Goal: Task Accomplishment & Management: Manage account settings

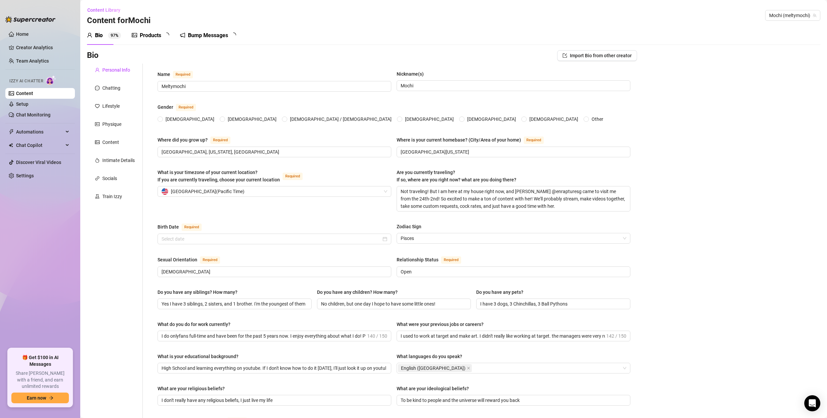
radio input "true"
type input "[DATE]"
click at [19, 104] on link "Setup" at bounding box center [22, 103] width 12 height 5
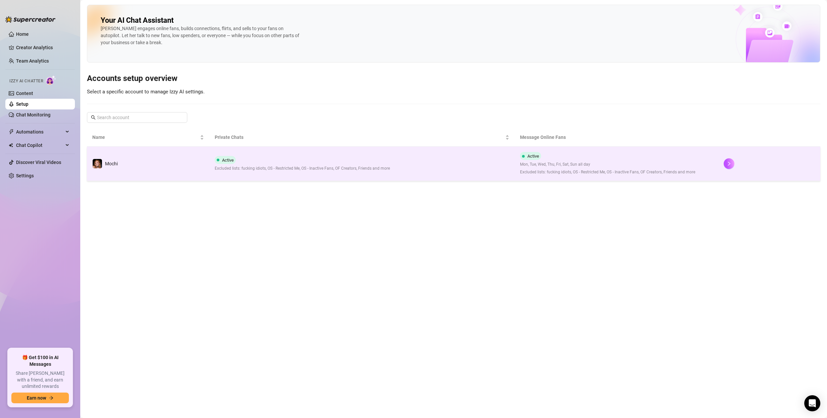
click at [313, 162] on div "Active Excluded lists: fucking idiots, OS - Restricted Me, OS - Inactive Fans, …" at bounding box center [302, 164] width 175 height 16
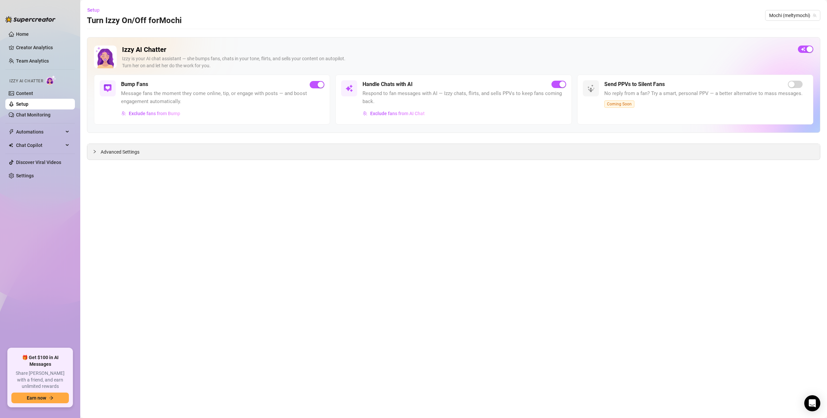
click at [141, 153] on div "Advanced Settings" at bounding box center [453, 152] width 733 height 16
click at [108, 153] on span "Advanced Settings" at bounding box center [120, 151] width 39 height 7
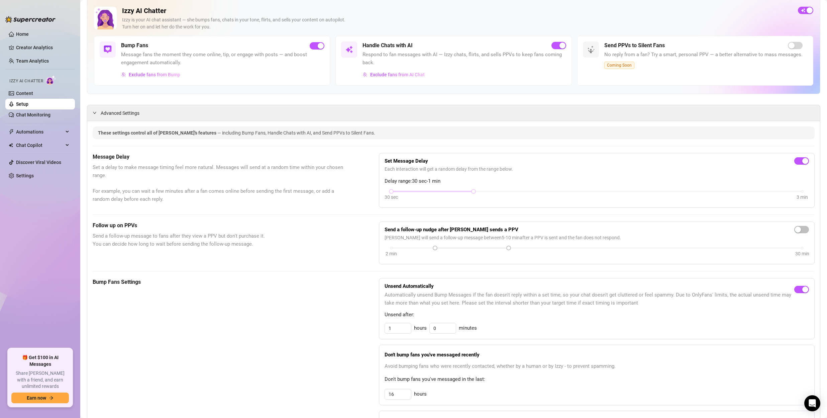
scroll to position [66, 0]
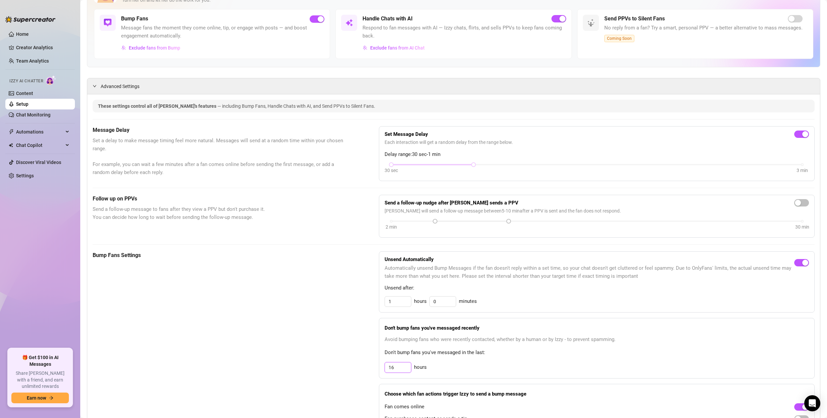
click at [399, 368] on input "16" at bounding box center [398, 367] width 26 height 10
type input "20"
click at [288, 262] on div "Bump Fans Settings" at bounding box center [219, 346] width 253 height 191
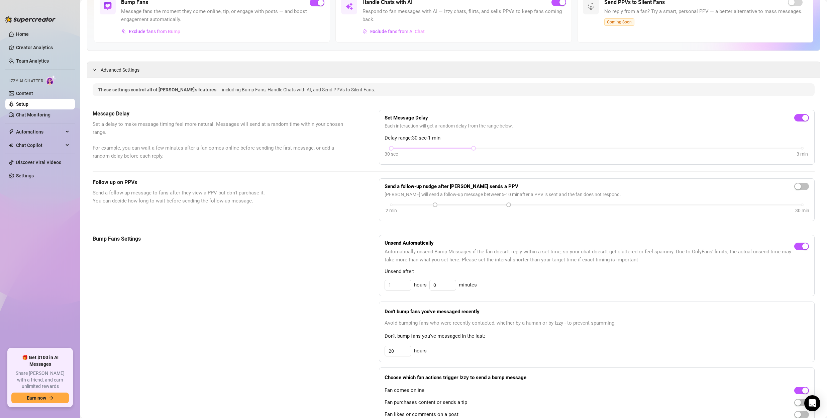
scroll to position [0, 0]
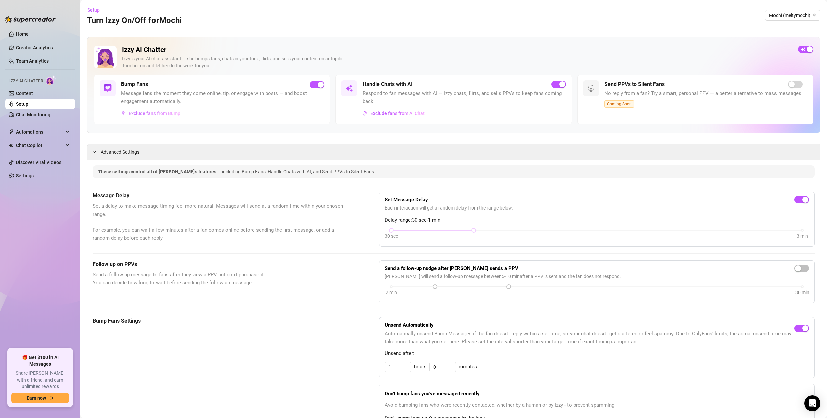
click at [160, 112] on span "Exclude fans from Bump" at bounding box center [154, 113] width 51 height 5
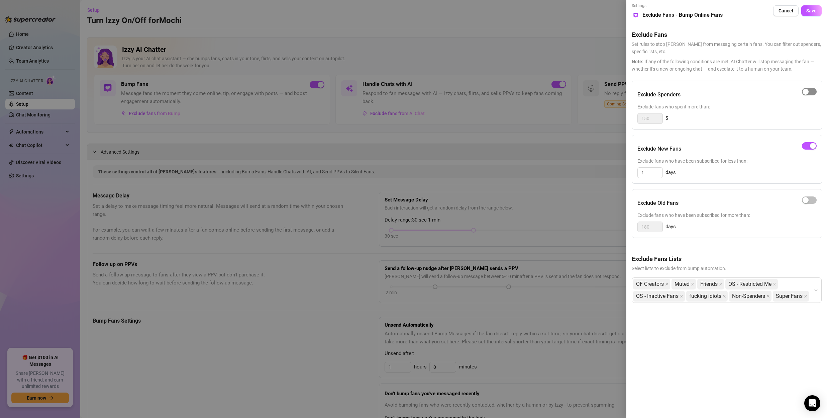
click at [809, 93] on span "button" at bounding box center [809, 91] width 15 height 7
click at [814, 15] on button "Save" at bounding box center [811, 10] width 20 height 11
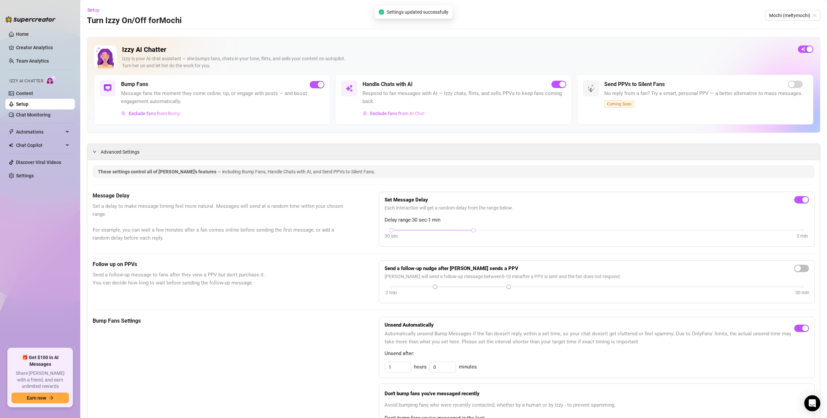
click at [168, 113] on span "Exclude fans from Bump" at bounding box center [154, 113] width 51 height 5
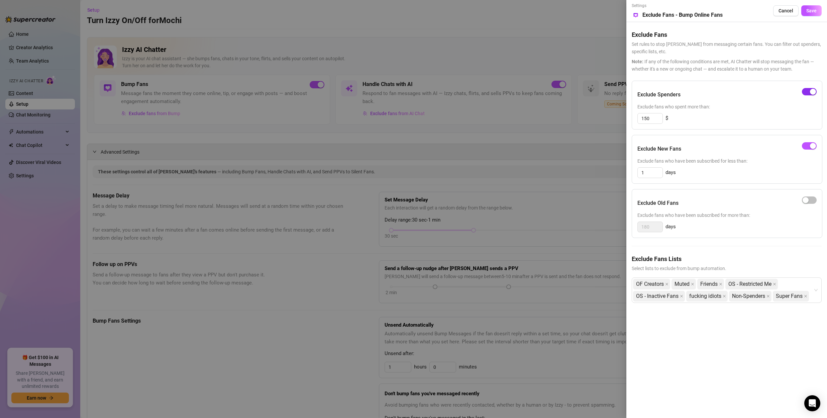
click at [810, 90] on div "button" at bounding box center [813, 92] width 6 height 6
click at [813, 10] on span "Save" at bounding box center [811, 10] width 10 height 5
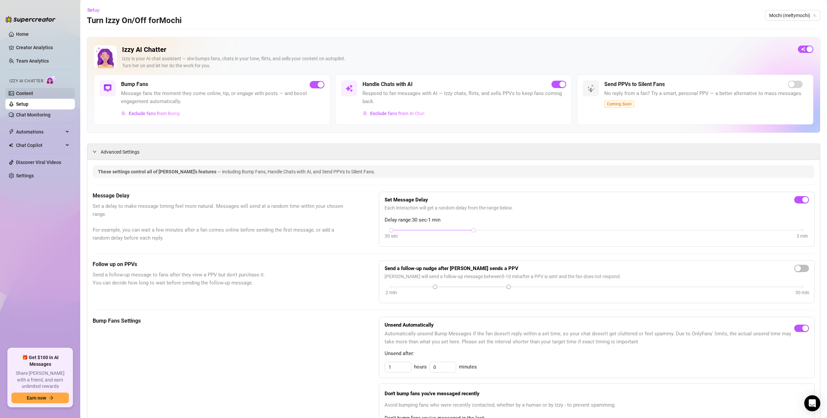
click at [29, 92] on link "Content" at bounding box center [24, 93] width 17 height 5
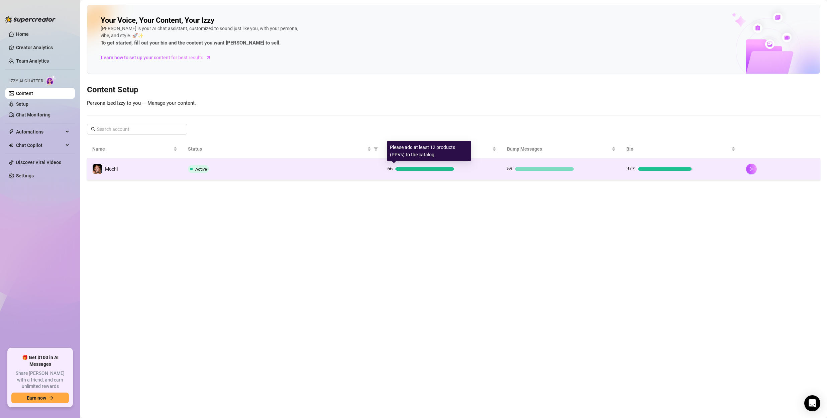
click at [481, 168] on div "66" at bounding box center [441, 169] width 109 height 8
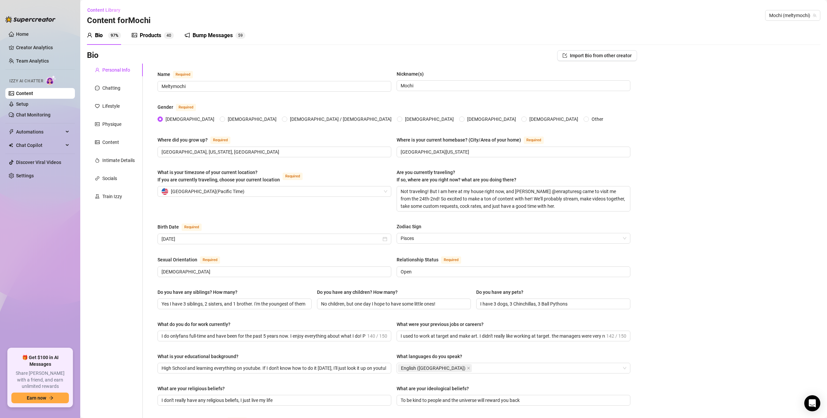
click at [209, 35] on div "Bump Messages" at bounding box center [213, 35] width 40 height 8
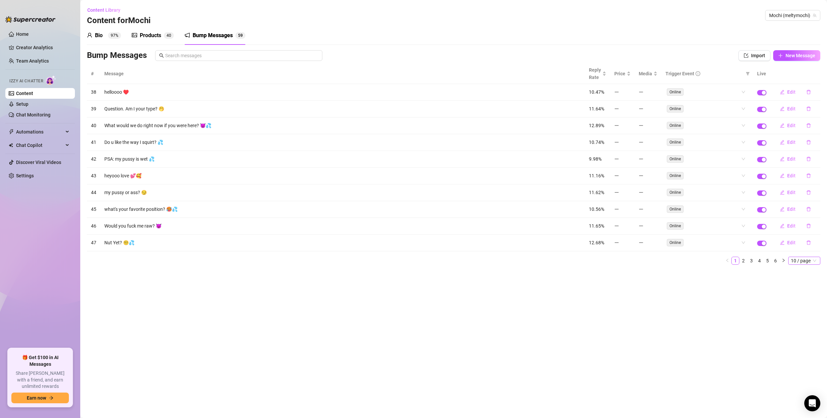
click at [803, 262] on span "10 / page" at bounding box center [804, 260] width 27 height 7
click at [801, 305] on div "100 / page" at bounding box center [804, 304] width 22 height 7
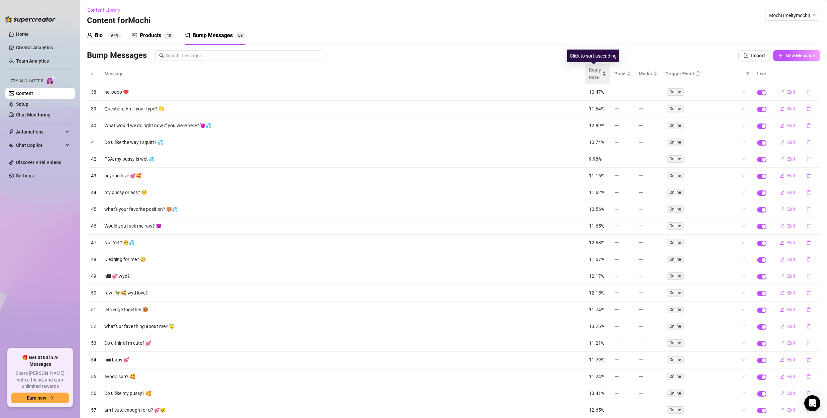
click at [596, 76] on span "Reply Rate" at bounding box center [595, 73] width 12 height 15
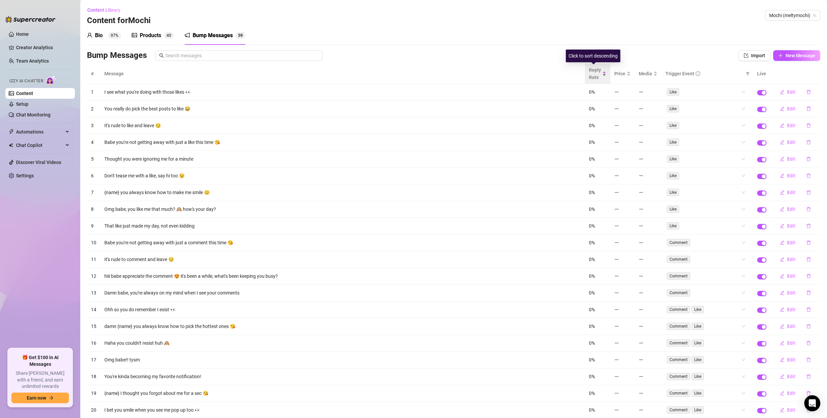
click at [594, 73] on span "Reply Rate" at bounding box center [595, 73] width 12 height 15
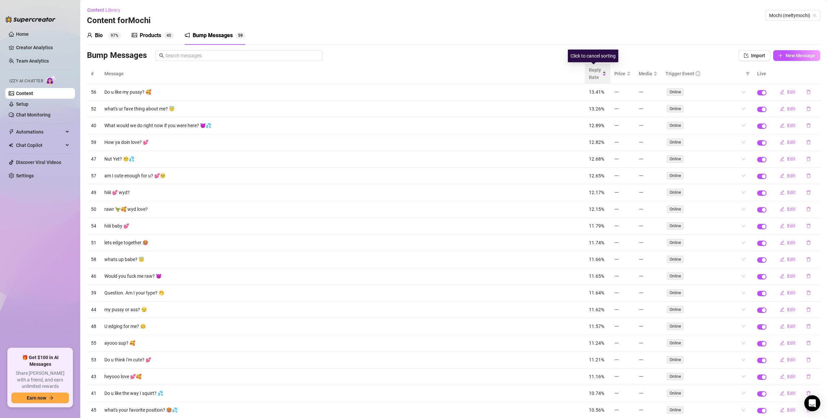
click at [595, 73] on span "Reply Rate" at bounding box center [595, 73] width 12 height 15
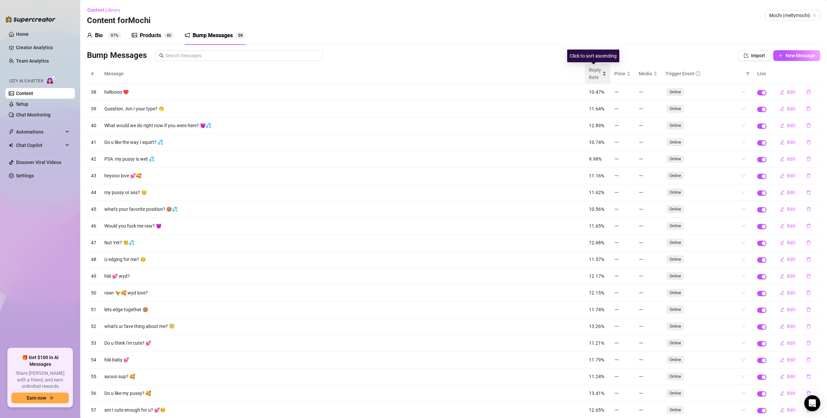
click at [595, 73] on span "Reply Rate" at bounding box center [595, 73] width 12 height 15
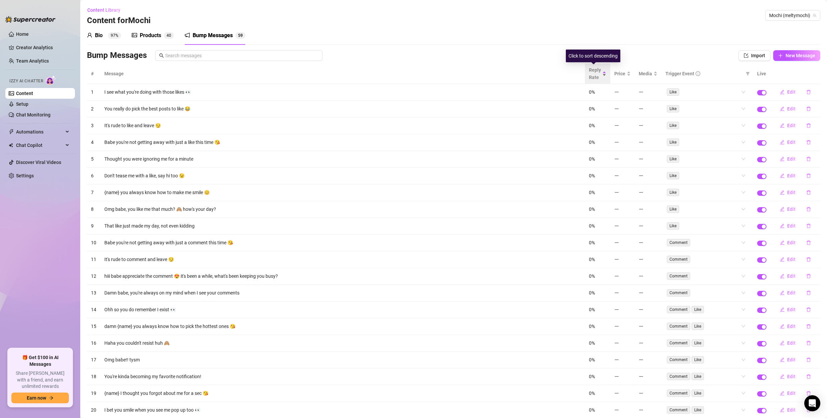
click at [595, 73] on span "Reply Rate" at bounding box center [595, 73] width 12 height 15
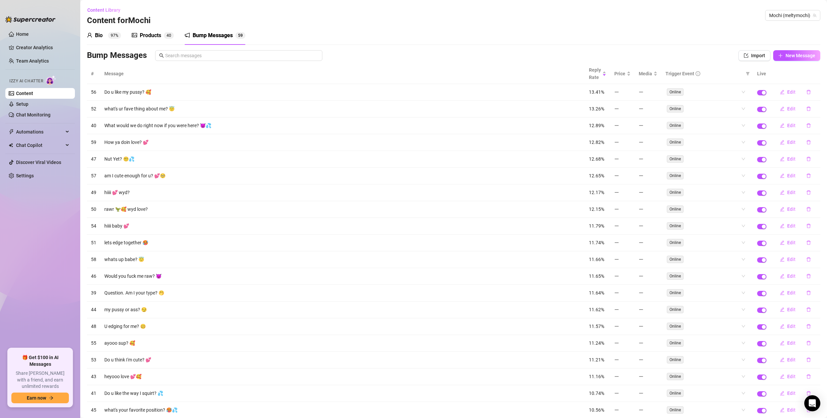
click at [93, 74] on th "#" at bounding box center [93, 74] width 13 height 20
click at [93, 73] on th "#" at bounding box center [93, 74] width 13 height 20
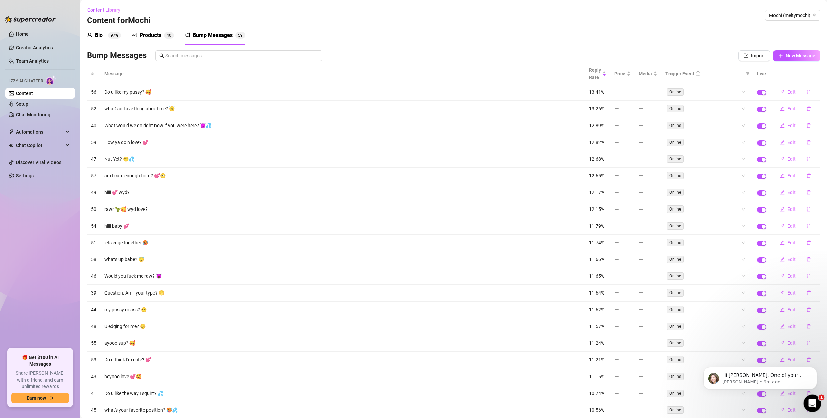
click at [812, 399] on icon "Open Intercom Messenger" at bounding box center [811, 402] width 11 height 11
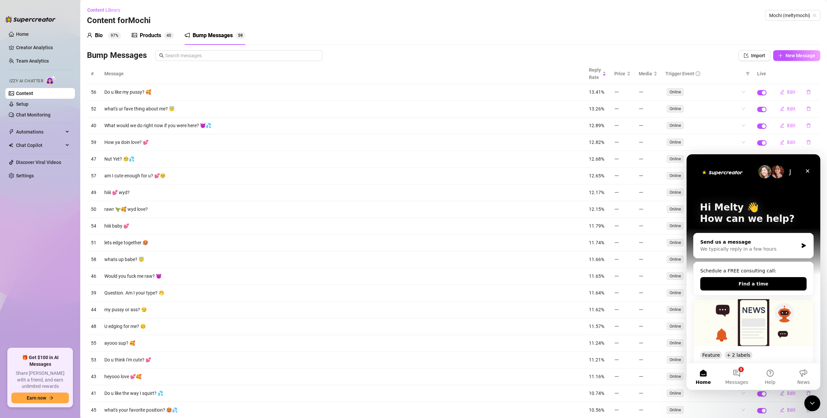
click at [736, 245] on div "We typically reply in a few hours" at bounding box center [749, 248] width 98 height 7
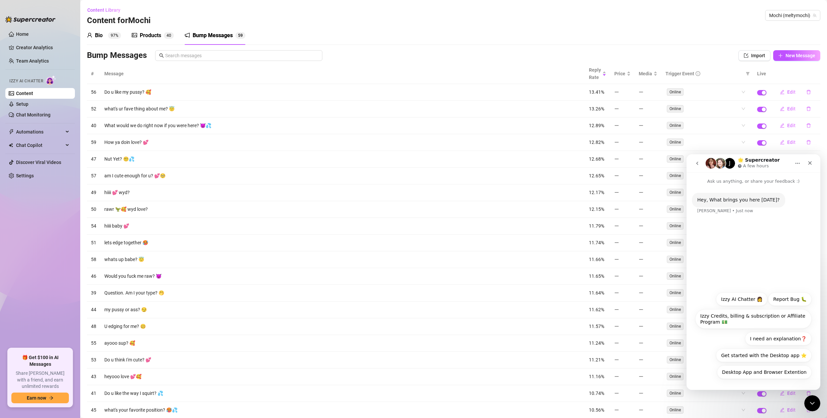
click at [699, 164] on icon "go back" at bounding box center [696, 162] width 5 height 5
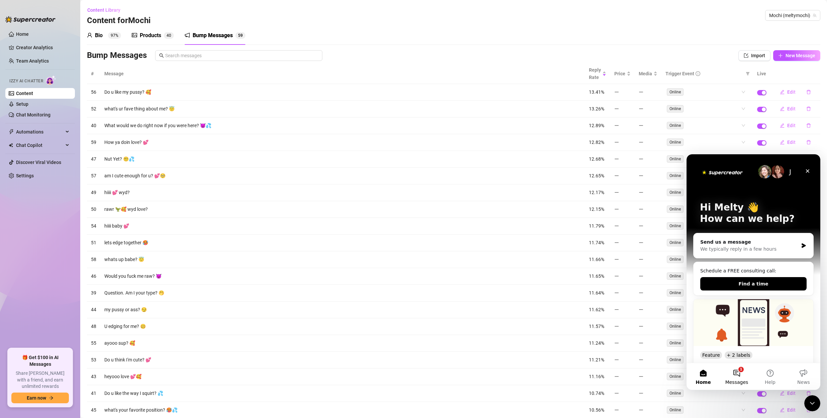
click at [738, 374] on button "1 Messages" at bounding box center [736, 376] width 33 height 27
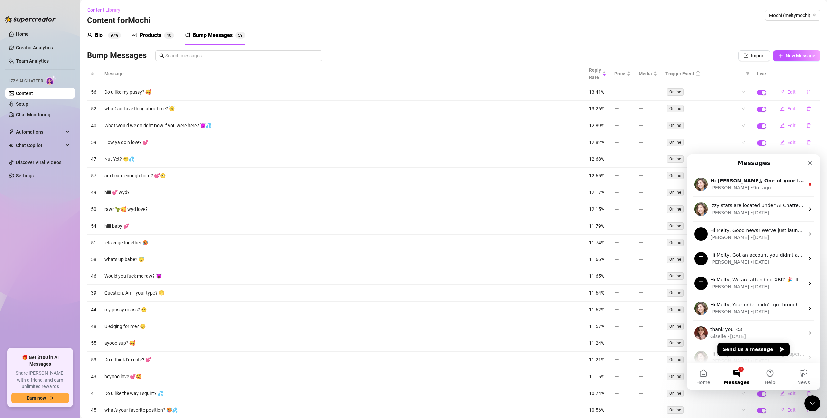
click at [738, 374] on button "1 Messages" at bounding box center [736, 376] width 33 height 27
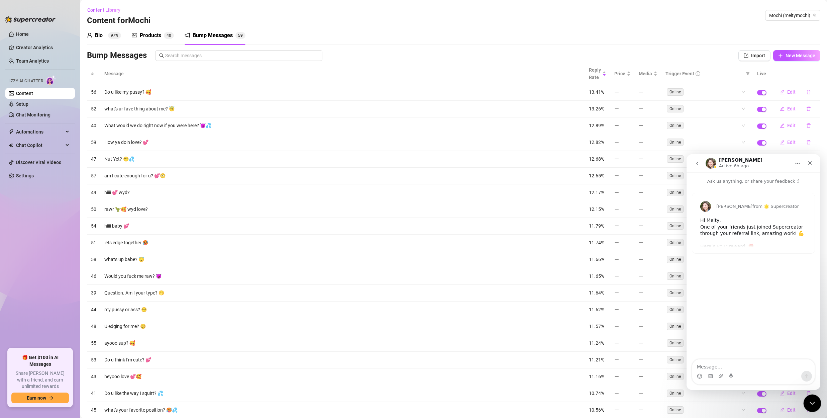
click at [809, 401] on icon "Close Intercom Messenger" at bounding box center [811, 402] width 8 height 8
